Goal: Task Accomplishment & Management: Use online tool/utility

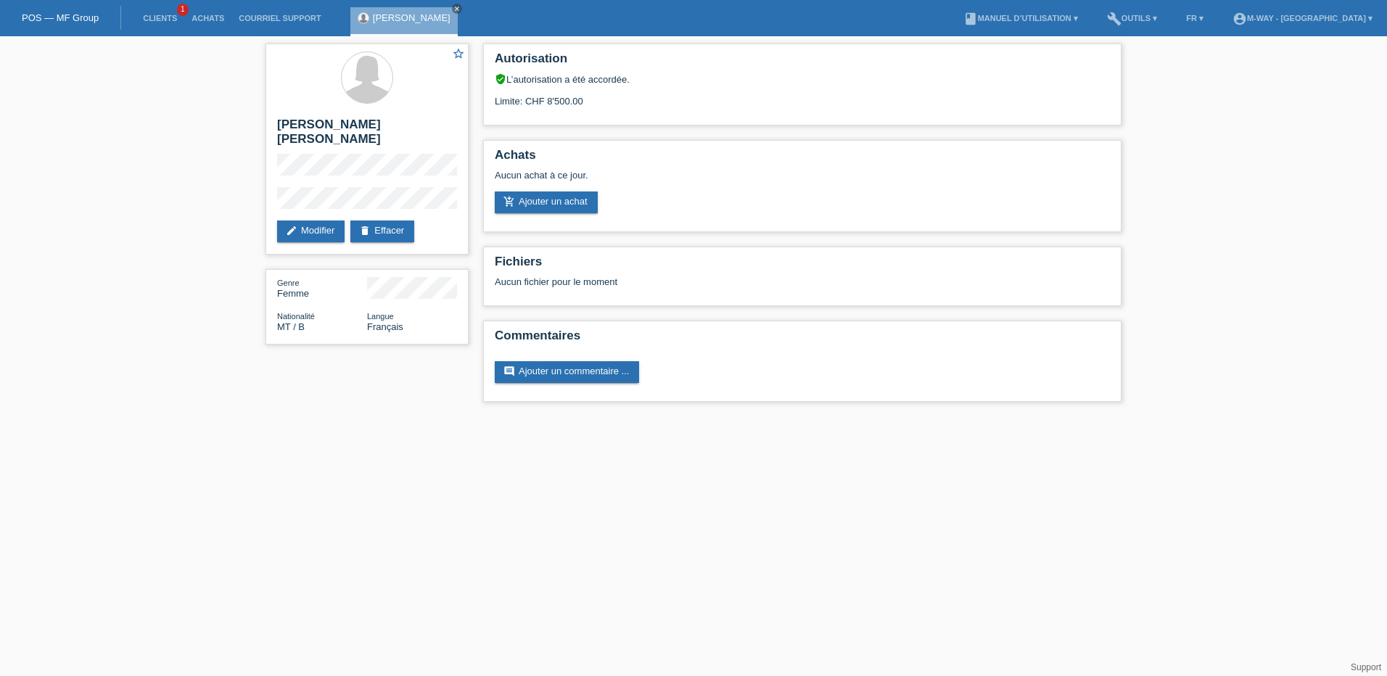
click at [60, 17] on link "POS — MF Group" at bounding box center [60, 17] width 77 height 11
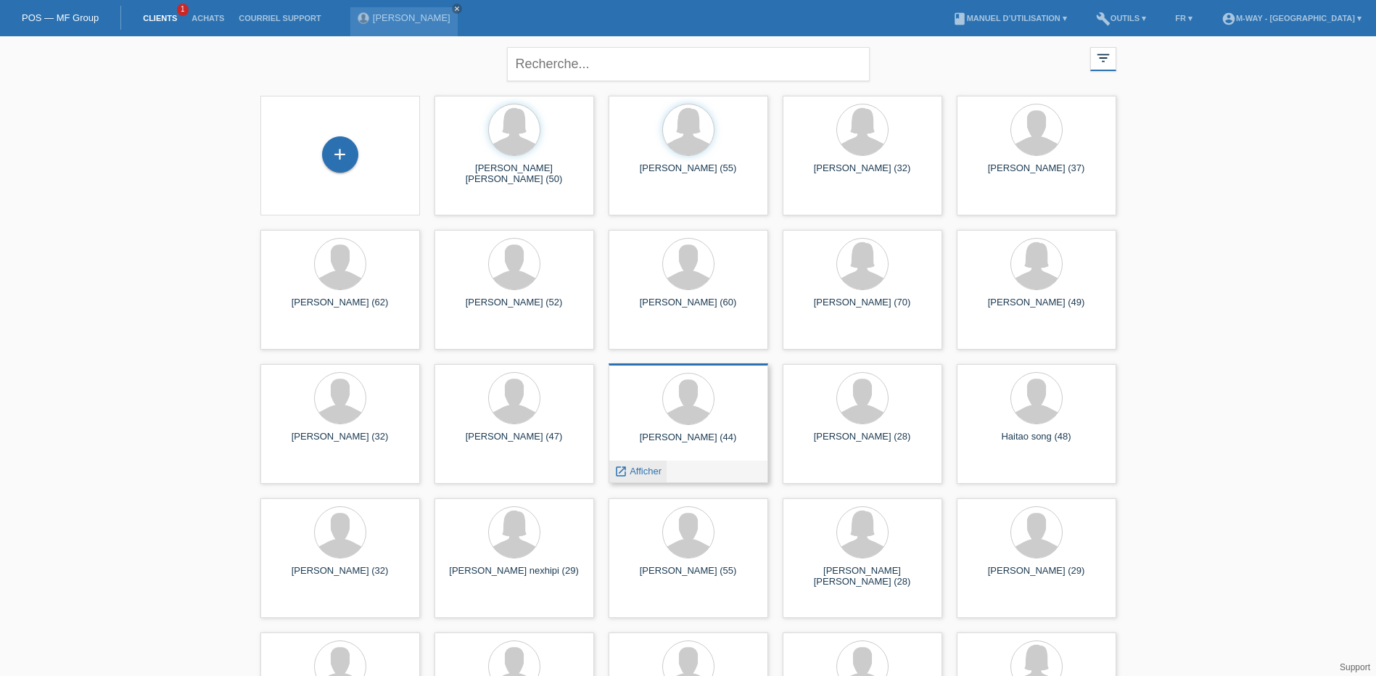
click at [632, 472] on span "Afficher" at bounding box center [646, 471] width 32 height 11
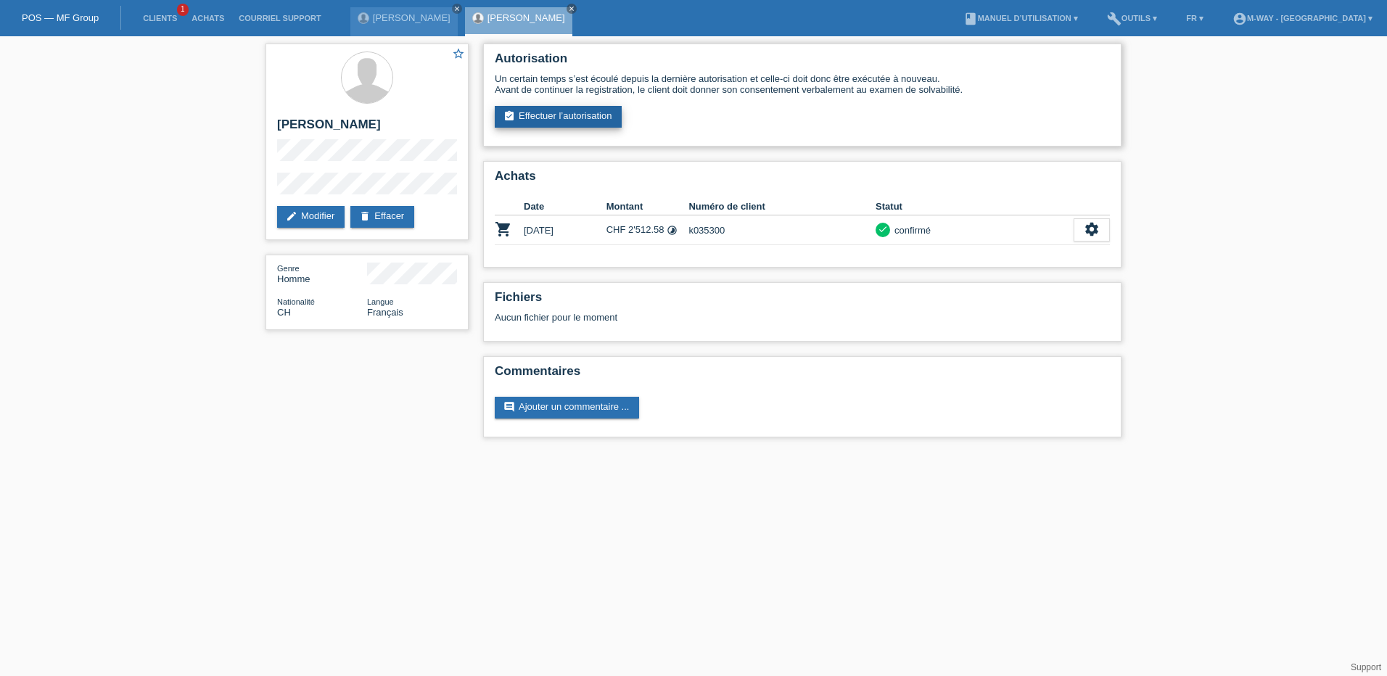
click at [553, 115] on link "assignment_turned_in Effectuer l’autorisation" at bounding box center [558, 117] width 127 height 22
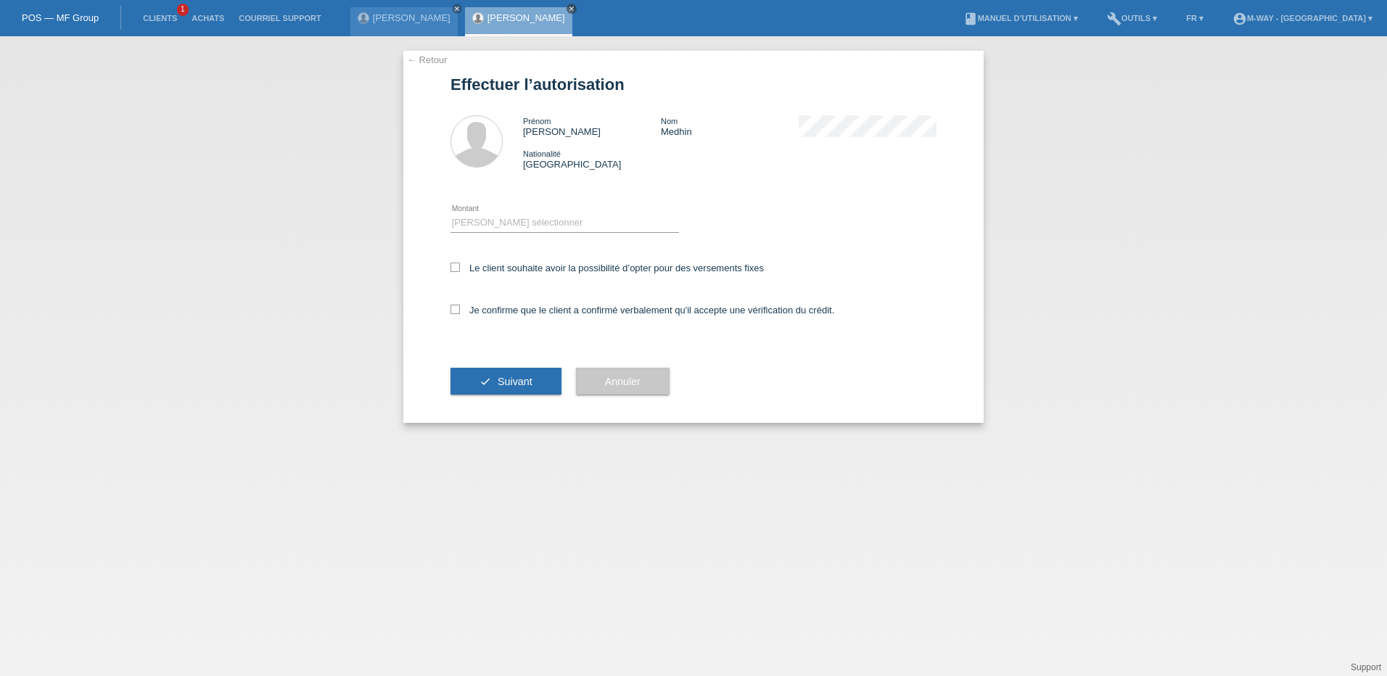
click at [568, 7] on icon "close" at bounding box center [571, 8] width 7 height 7
click at [55, 16] on link "POS — MF Group" at bounding box center [60, 17] width 77 height 11
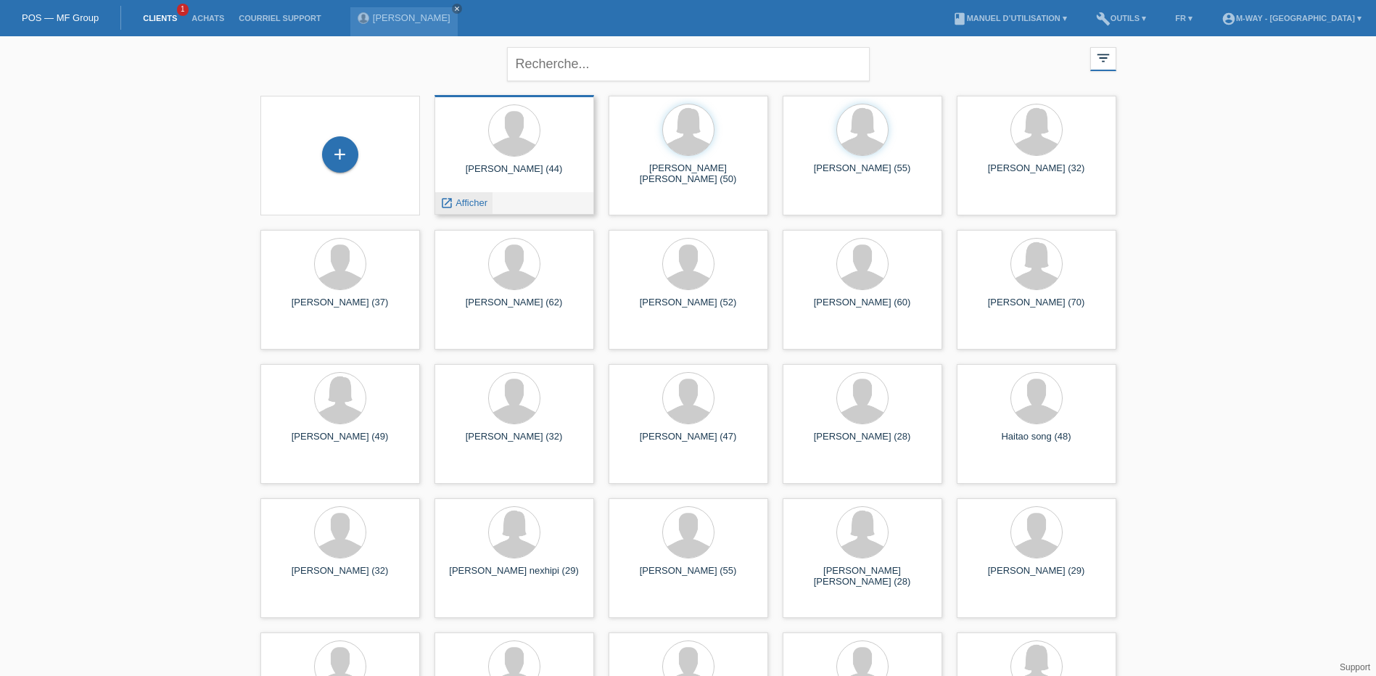
click at [462, 202] on span "Afficher" at bounding box center [472, 202] width 32 height 11
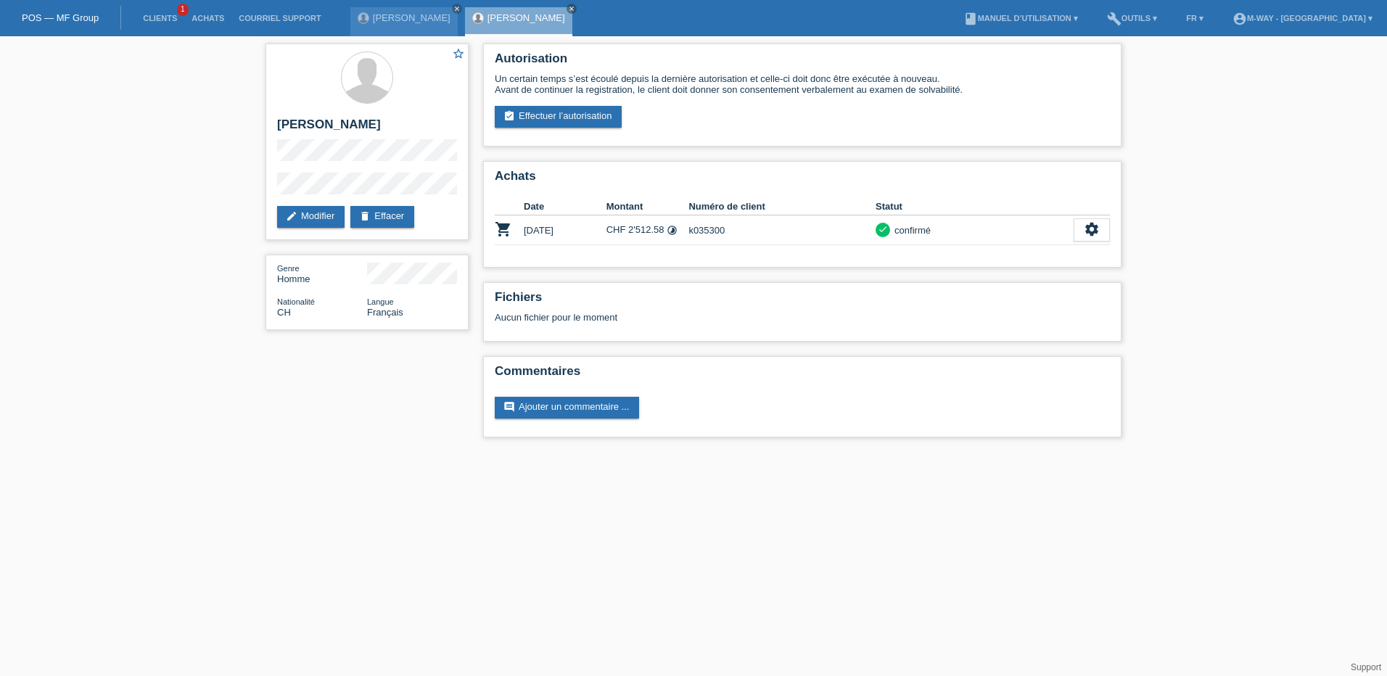
click at [53, 23] on div "POS — MF Group" at bounding box center [60, 18] width 121 height 24
click at [57, 18] on link "POS — MF Group" at bounding box center [60, 17] width 77 height 11
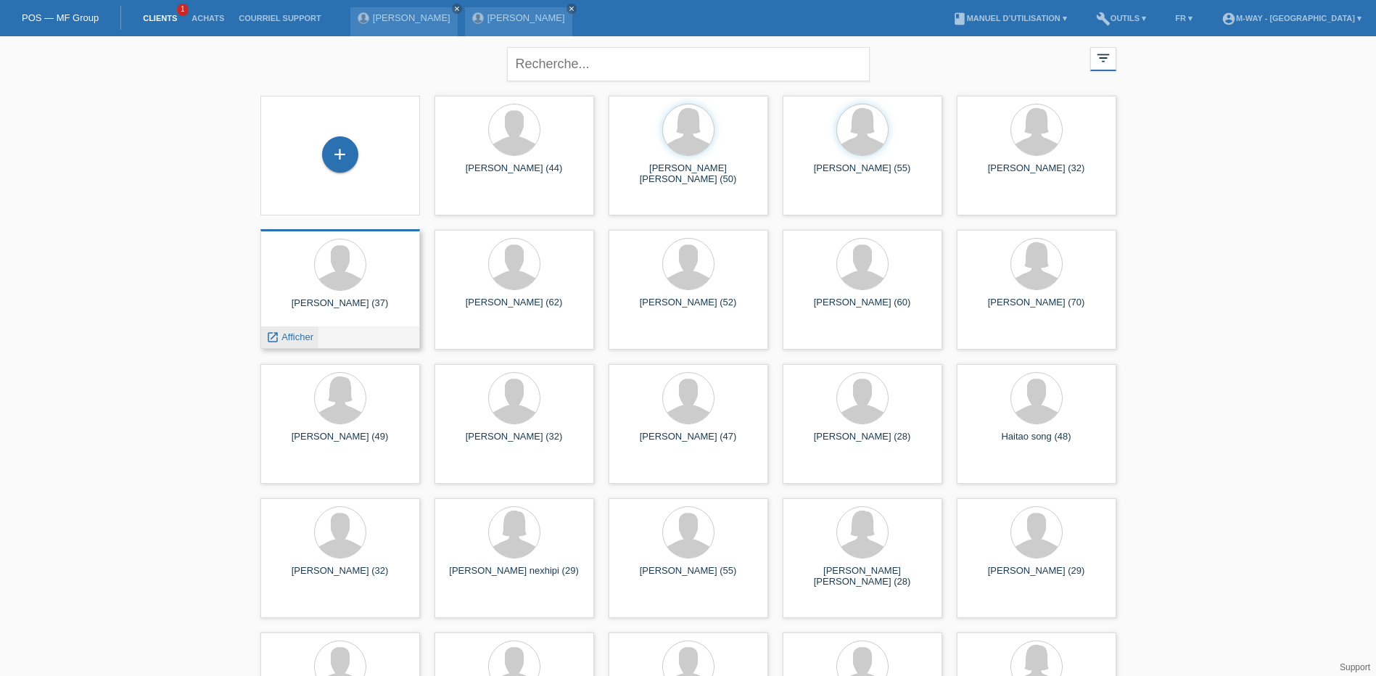
click at [288, 335] on span "Afficher" at bounding box center [297, 337] width 32 height 11
